Goal: Check status: Check status

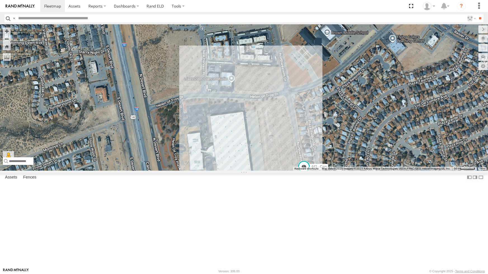
click at [78, 141] on div "442 - Cam" at bounding box center [244, 98] width 488 height 146
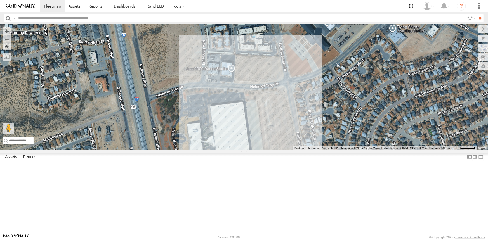
click at [0, 0] on label at bounding box center [0, 0] width 0 height 0
drag, startPoint x: 413, startPoint y: 6, endPoint x: 413, endPoint y: 28, distance: 22.4
click at [413, 6] on span at bounding box center [410, 6] width 11 height 12
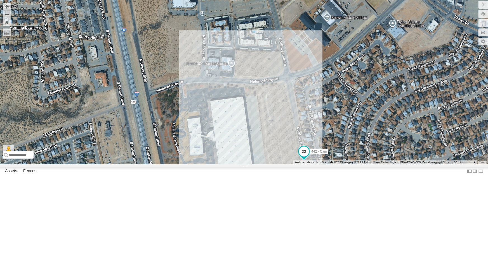
click at [309, 157] on span at bounding box center [304, 152] width 10 height 10
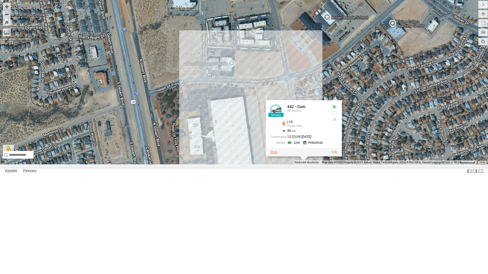
click at [277, 154] on label at bounding box center [273, 152] width 7 height 4
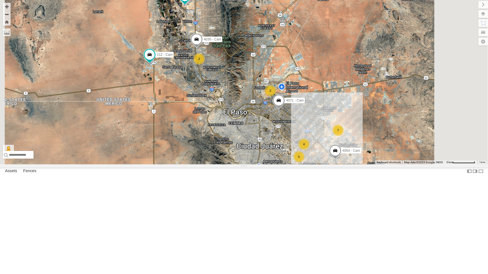
click at [0, 0] on div "4069 - Cam" at bounding box center [0, 0] width 0 height 0
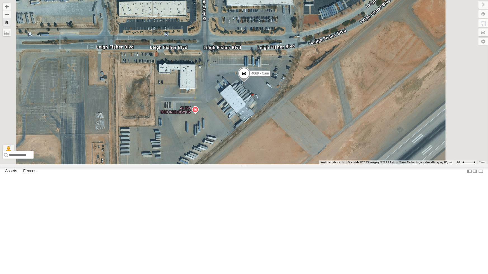
click at [0, 0] on div "All Assets" at bounding box center [0, 0] width 0 height 0
